Goal: Information Seeking & Learning: Learn about a topic

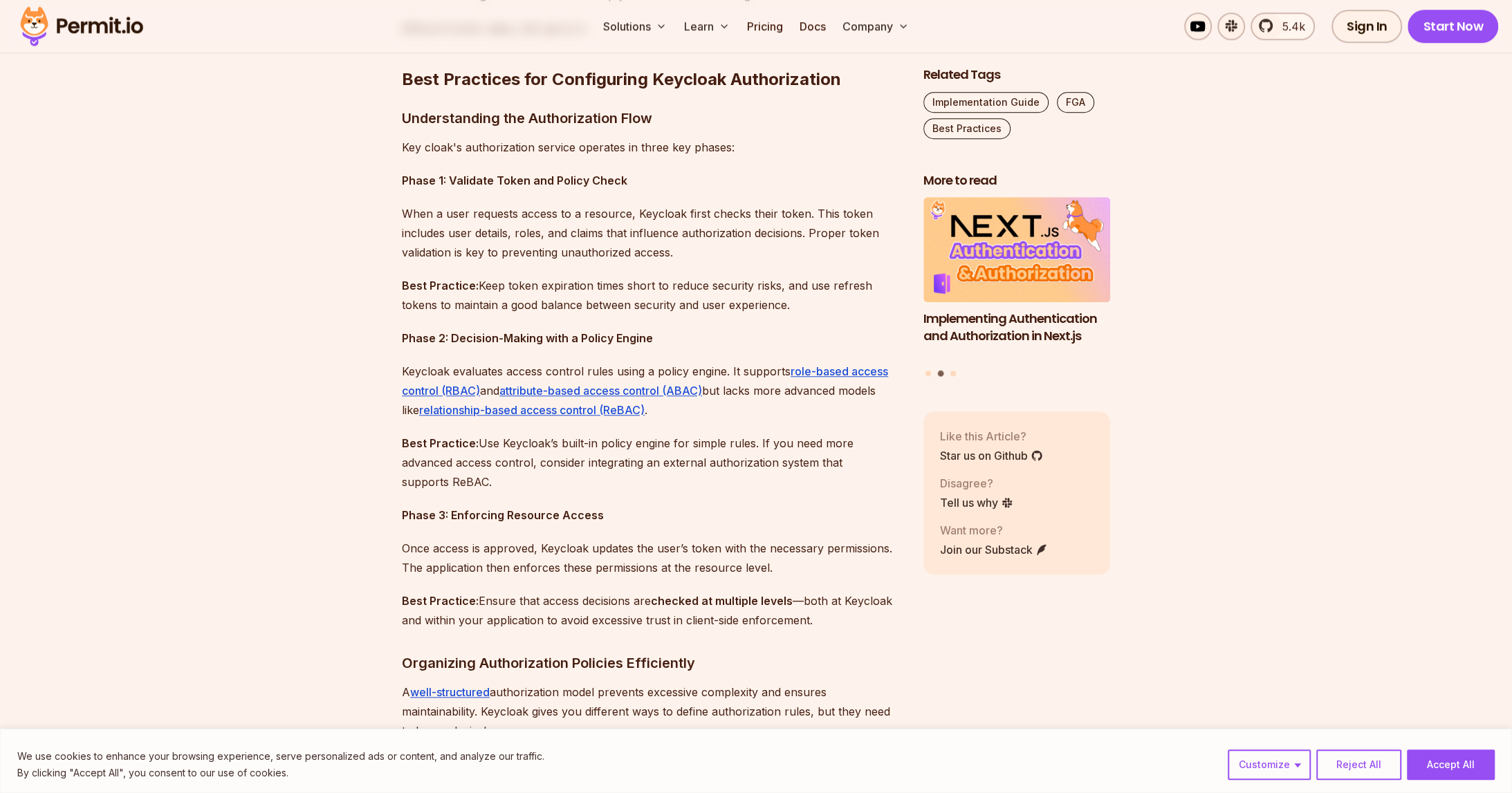
scroll to position [1110, 0]
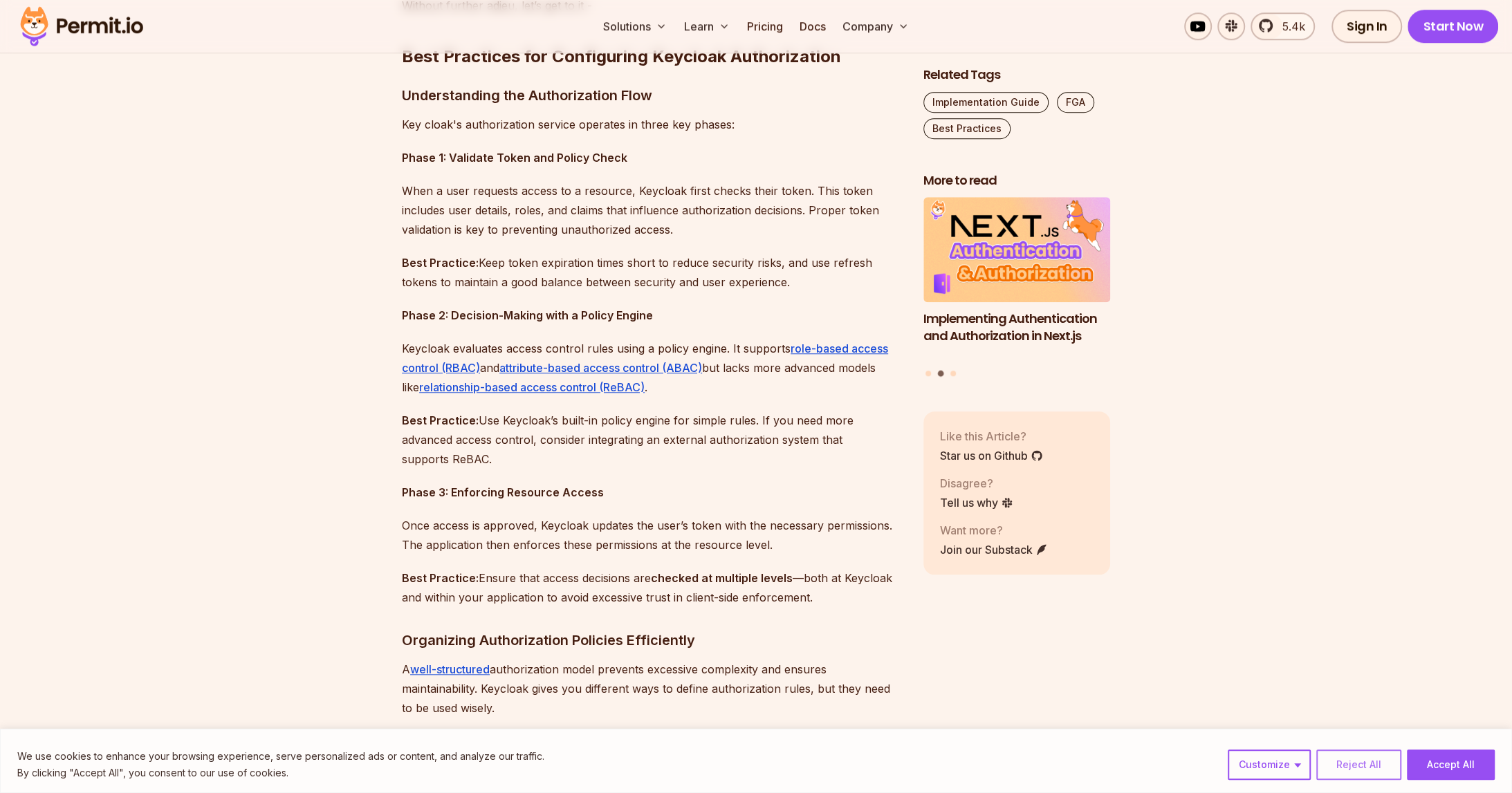
click at [1362, 769] on button "Reject All" at bounding box center [1359, 765] width 85 height 30
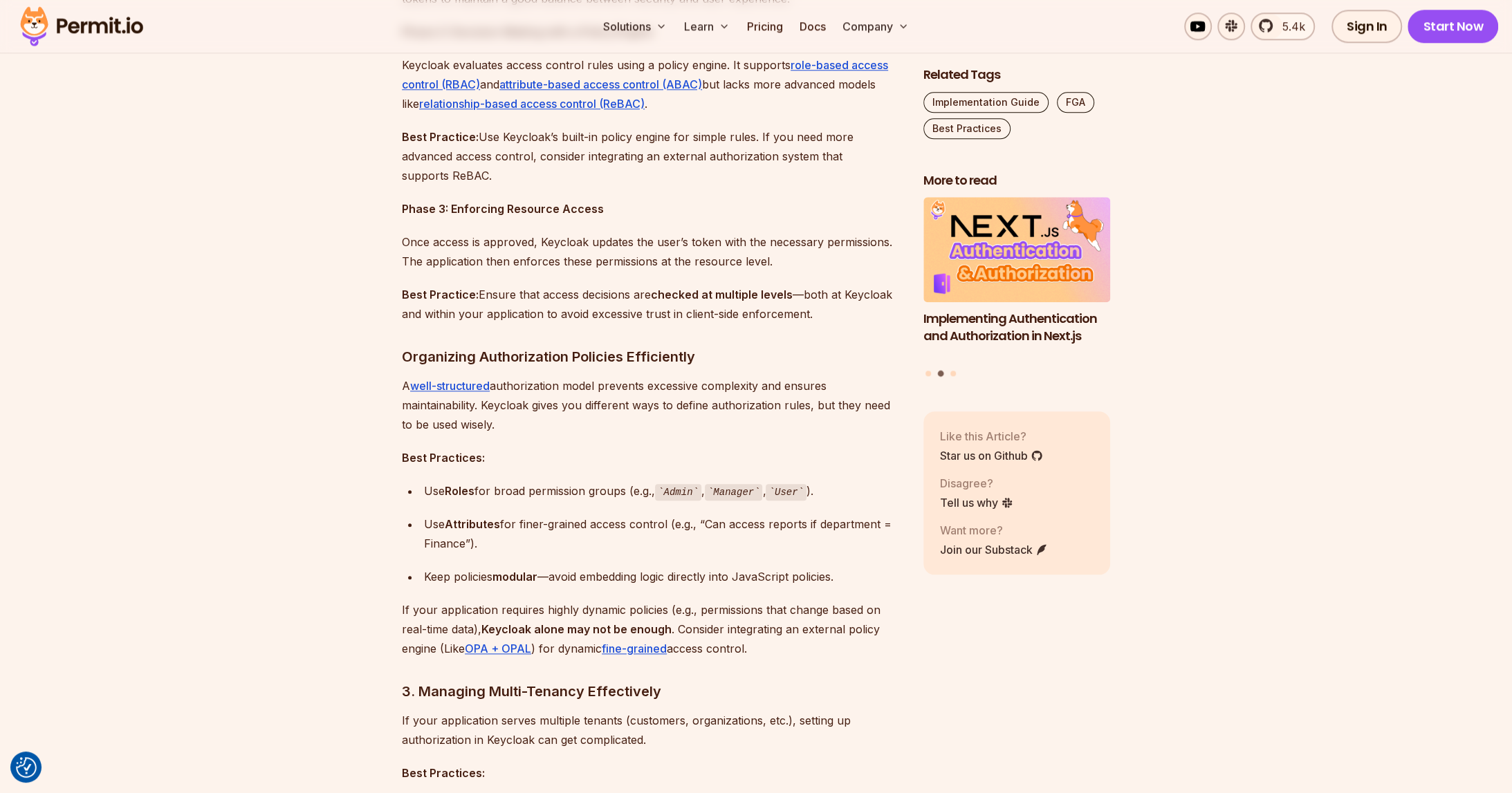
scroll to position [1394, 0]
drag, startPoint x: 429, startPoint y: 492, endPoint x: 747, endPoint y: 483, distance: 318.1
click at [615, 483] on div "Use Roles for broad permission groups (e.g., Admin , Manager , User )." at bounding box center [663, 490] width 477 height 20
click at [831, 488] on div "Use Roles for broad permission groups (e.g., Admin , Manager , User )." at bounding box center [663, 490] width 477 height 20
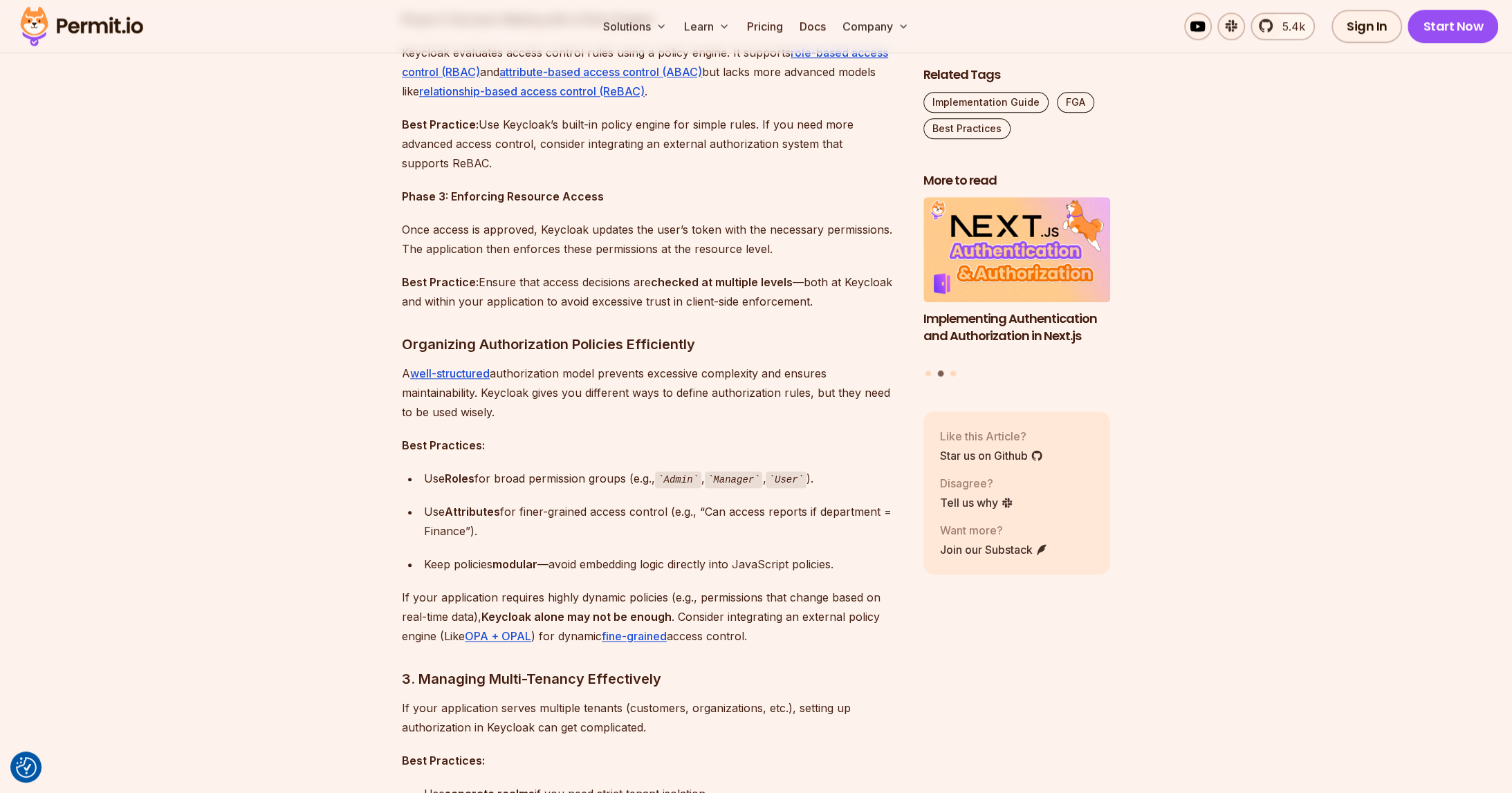
scroll to position [1441, 0]
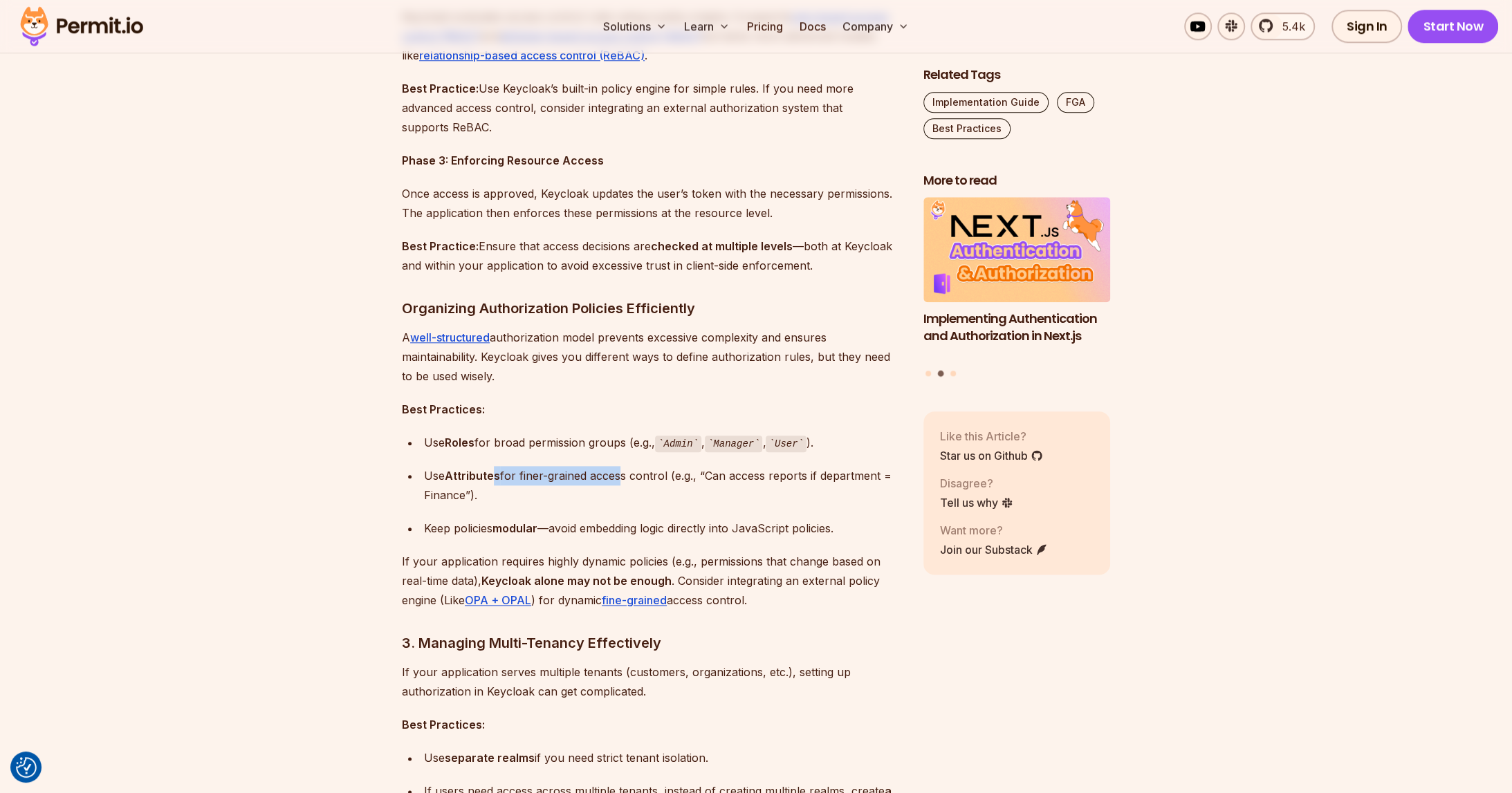
drag, startPoint x: 496, startPoint y: 471, endPoint x: 619, endPoint y: 473, distance: 123.0
click at [619, 473] on div "Use Attributes for finer-grained access control (e.g., “Can access reports if d…" at bounding box center [663, 486] width 477 height 39
click at [644, 473] on div "Use Attributes for finer-grained access control (e.g., “Can access reports if d…" at bounding box center [663, 486] width 477 height 39
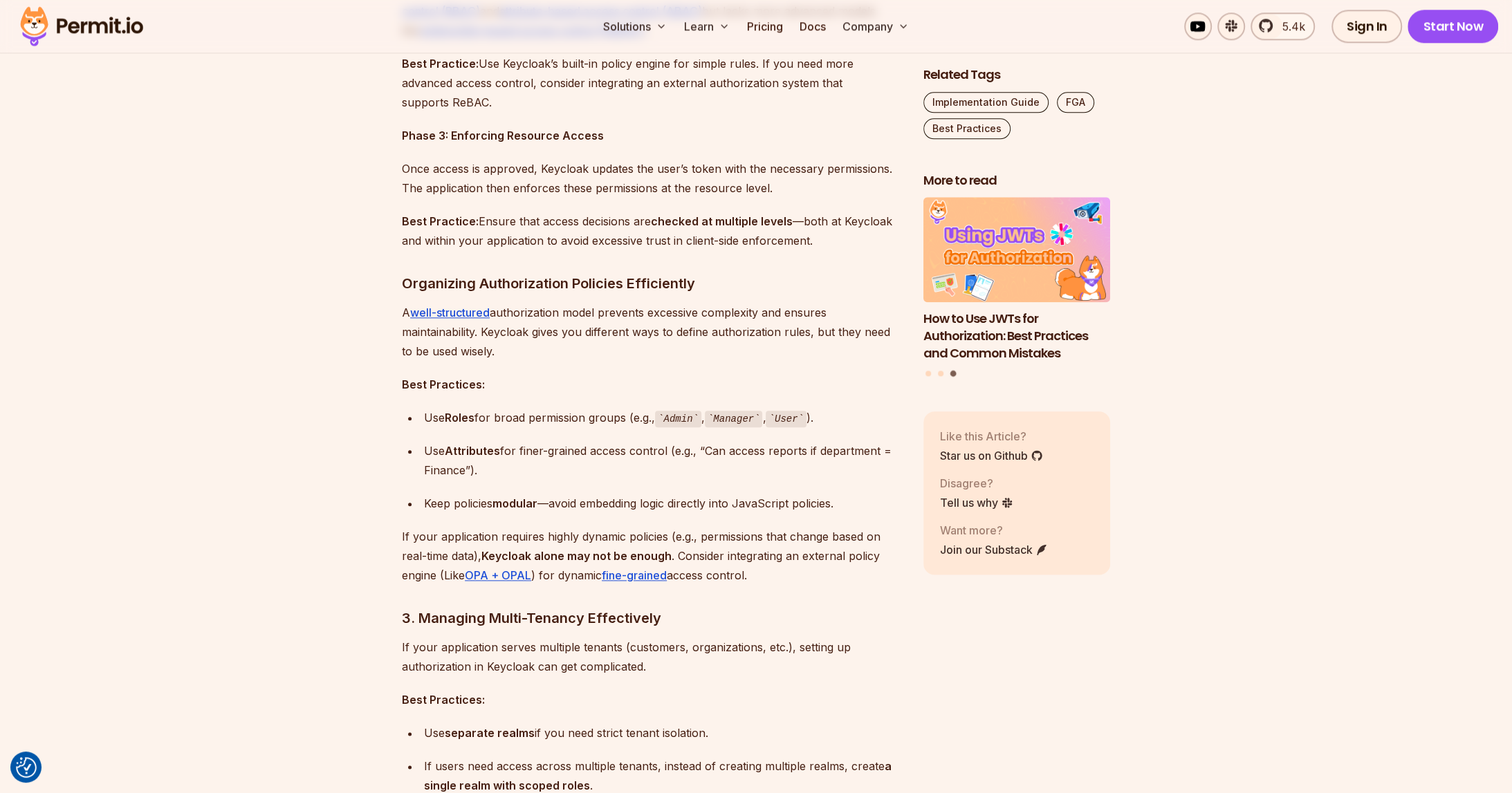
scroll to position [1489, 0]
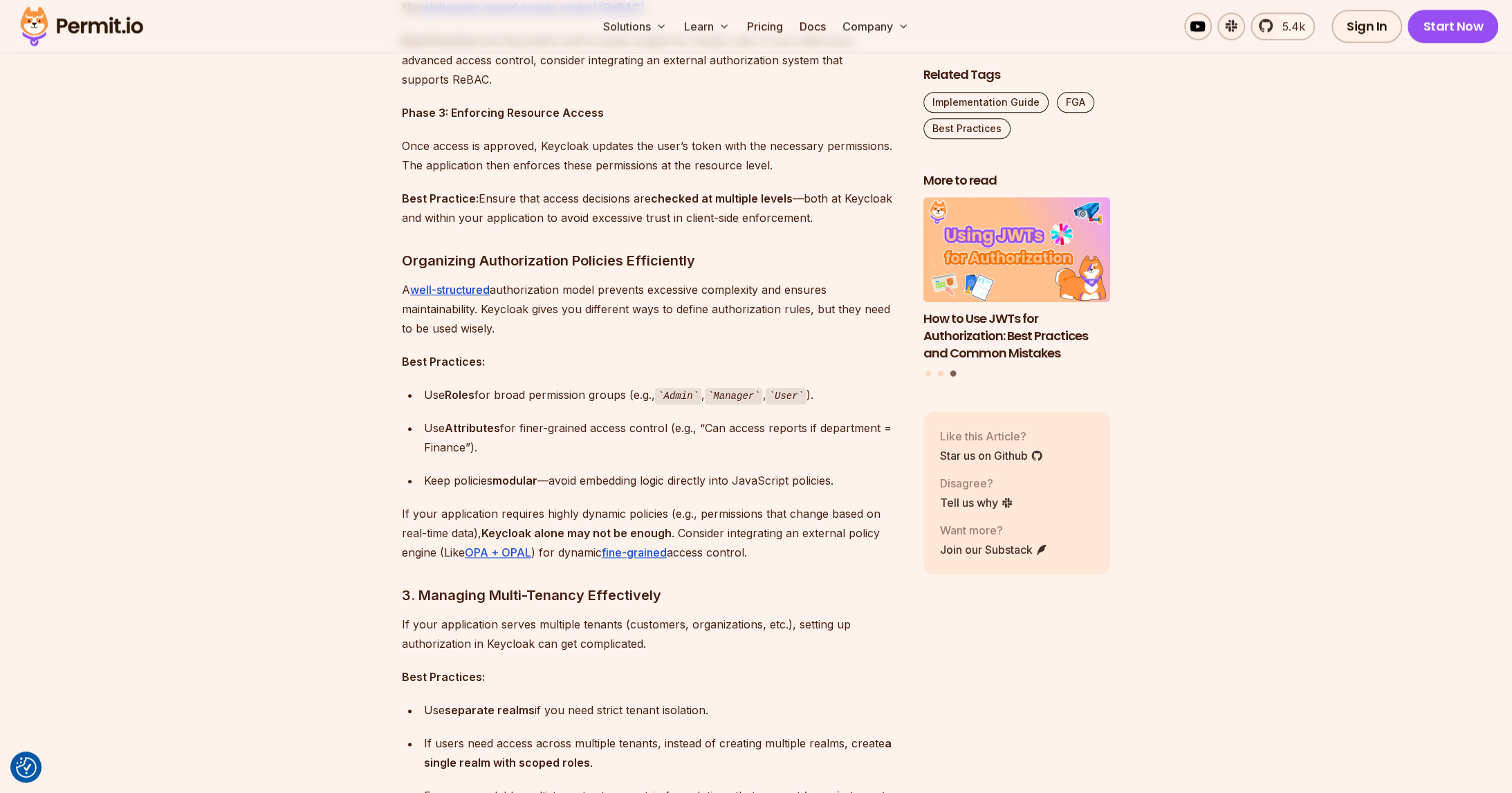
click at [461, 396] on strong "Roles" at bounding box center [459, 395] width 29 height 13
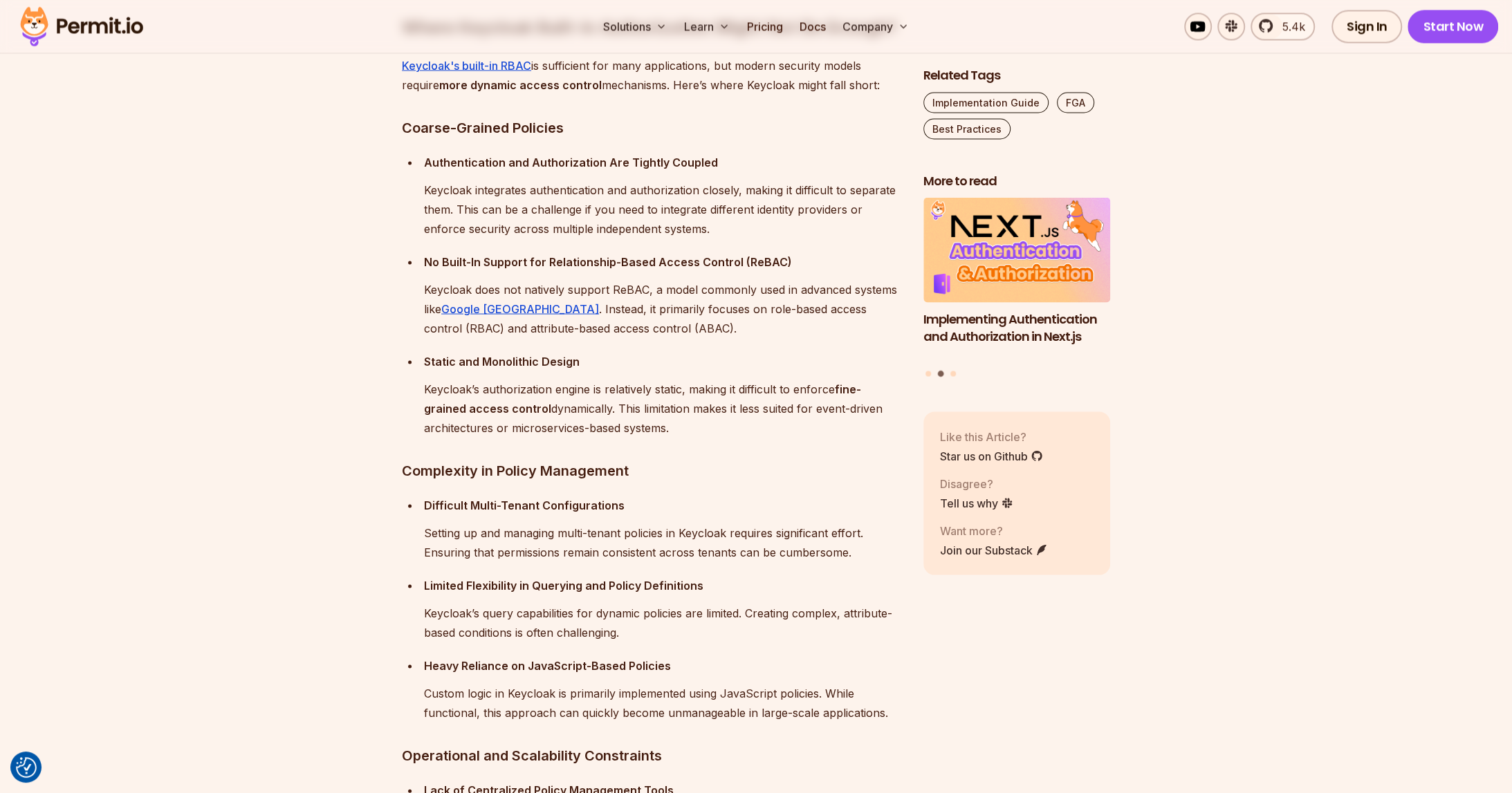
scroll to position [2627, 0]
